Goal: Use online tool/utility: Utilize a website feature to perform a specific function

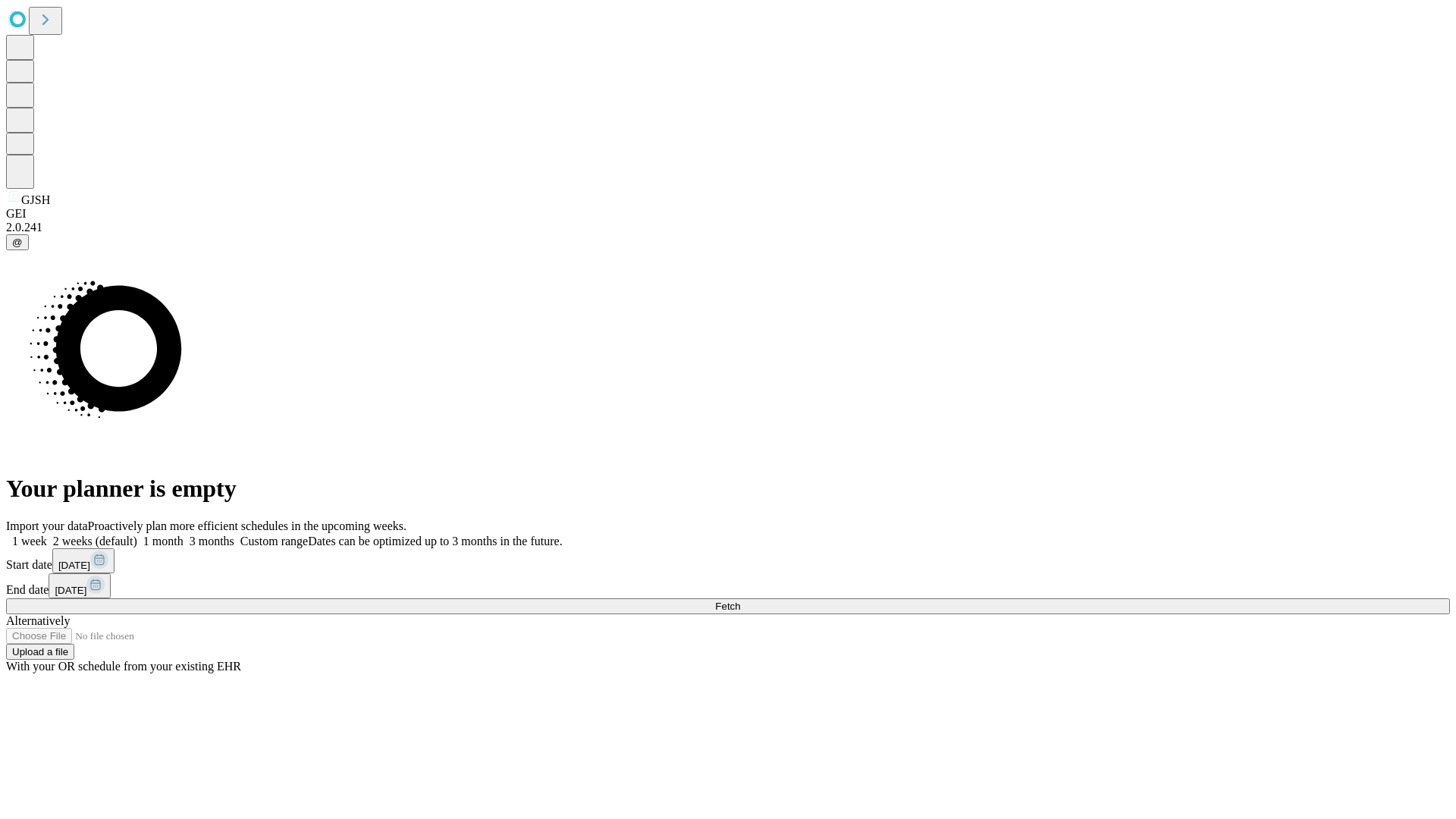
click at [740, 600] on span "Fetch" at bounding box center [728, 606] width 25 height 11
